Goal: Information Seeking & Learning: Learn about a topic

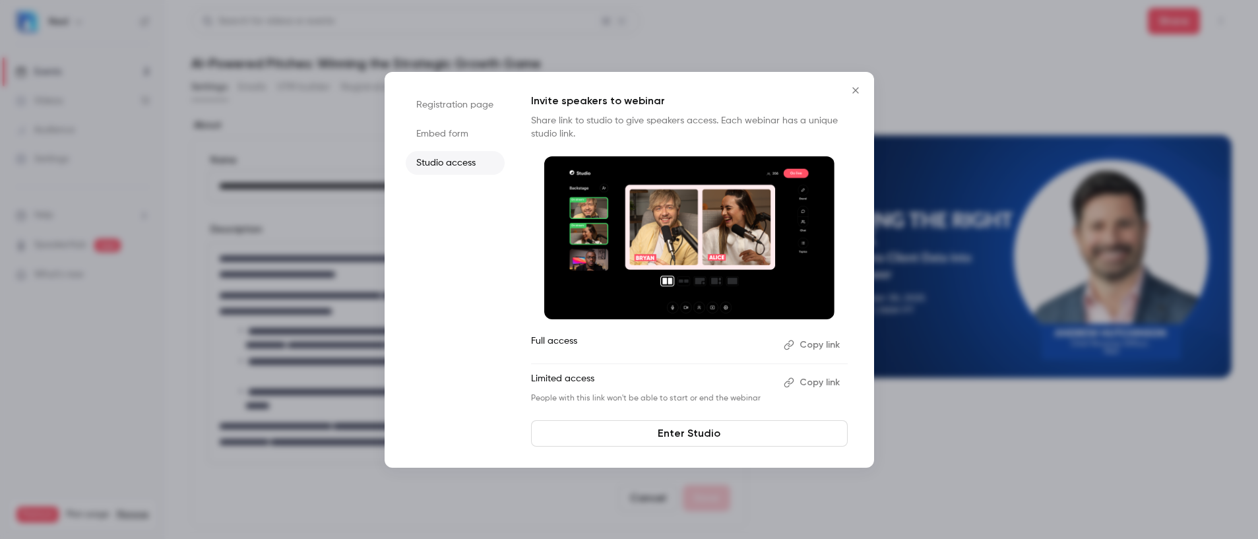
click at [854, 87] on icon "Close" at bounding box center [856, 90] width 16 height 11
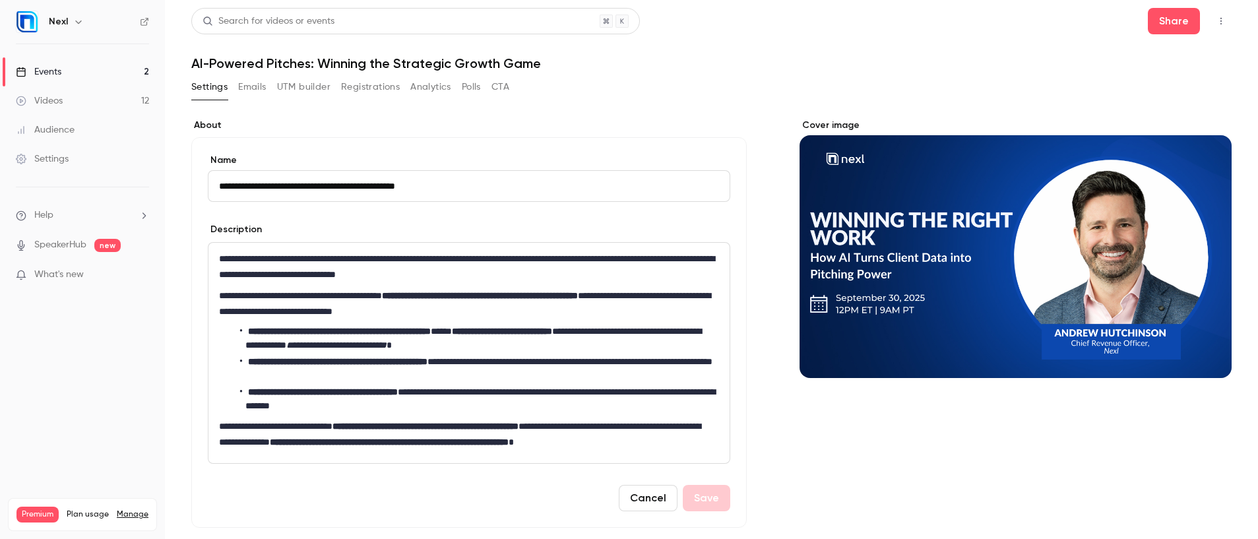
click at [93, 75] on link "Events 2" at bounding box center [82, 71] width 165 height 29
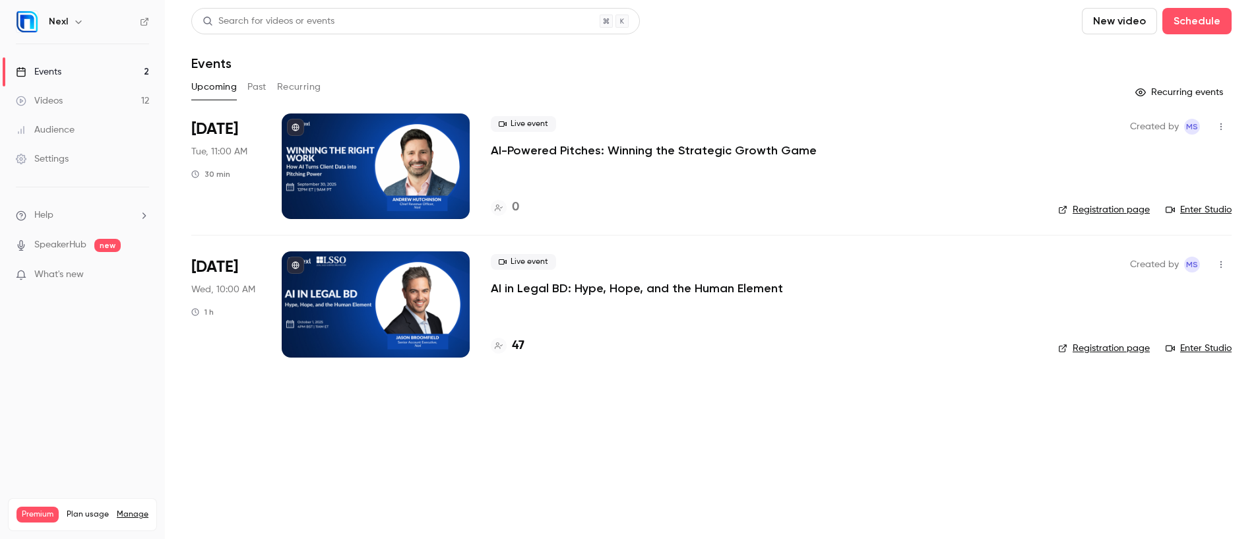
click at [52, 65] on div "Events" at bounding box center [39, 71] width 46 height 13
click at [255, 86] on button "Past" at bounding box center [256, 87] width 19 height 21
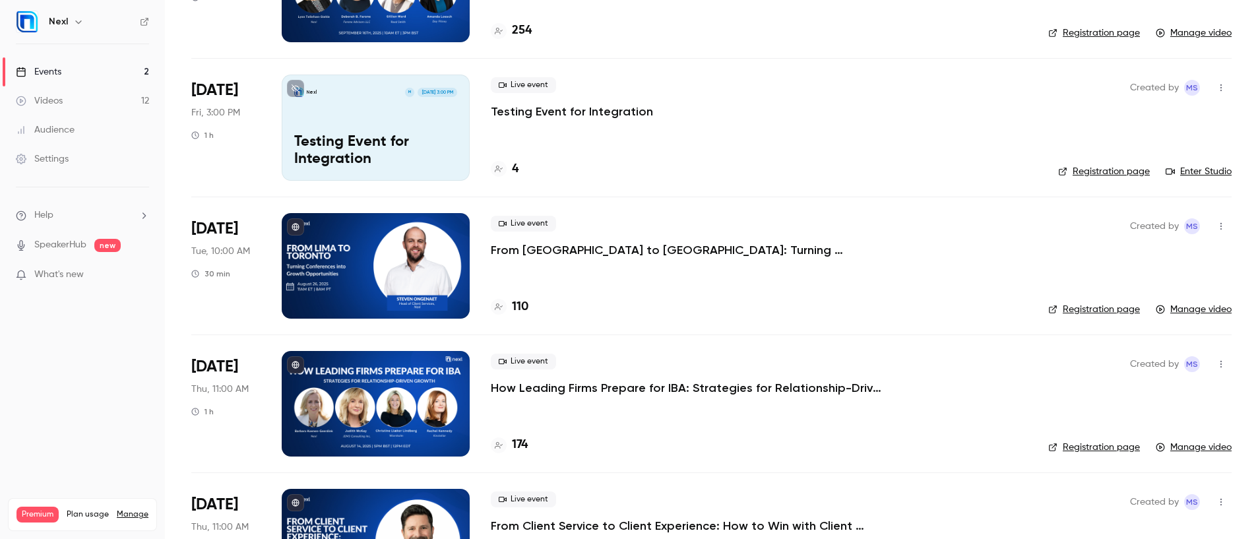
scroll to position [197, 0]
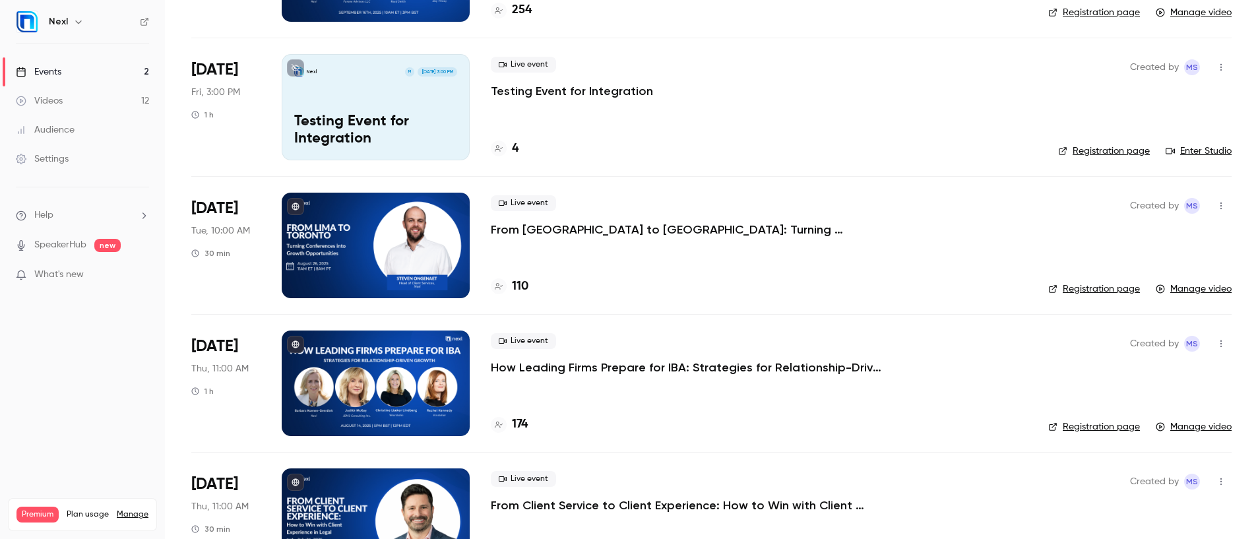
click at [536, 372] on p "How Leading Firms Prepare for IBA: Strategies for Relationship-Driven Growth" at bounding box center [689, 368] width 396 height 16
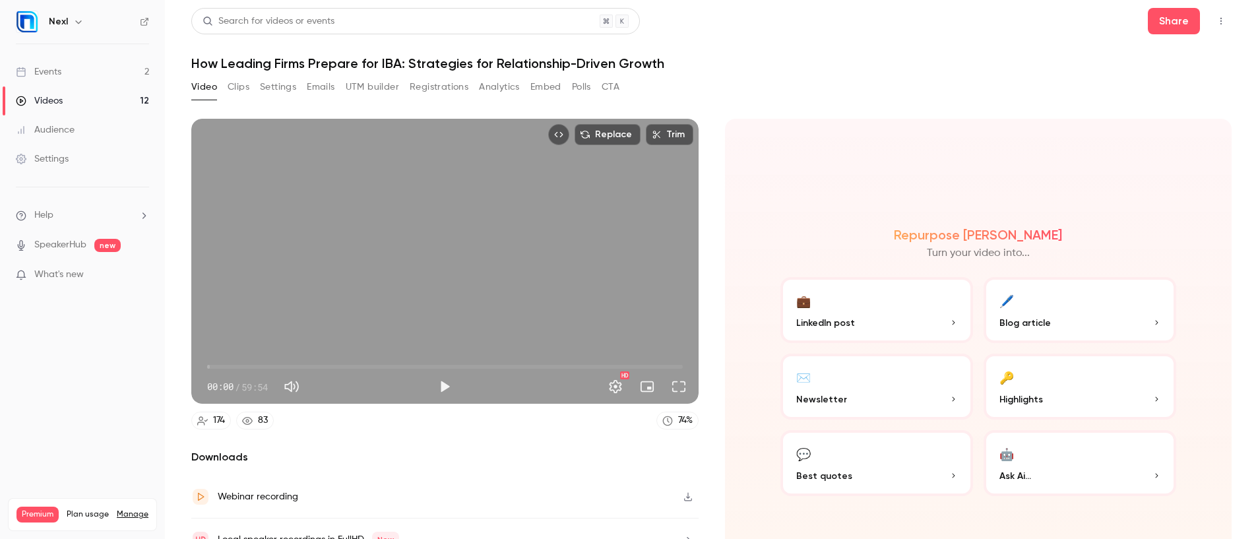
click at [439, 94] on button "Registrations" at bounding box center [439, 87] width 59 height 21
